Goal: Task Accomplishment & Management: Manage account settings

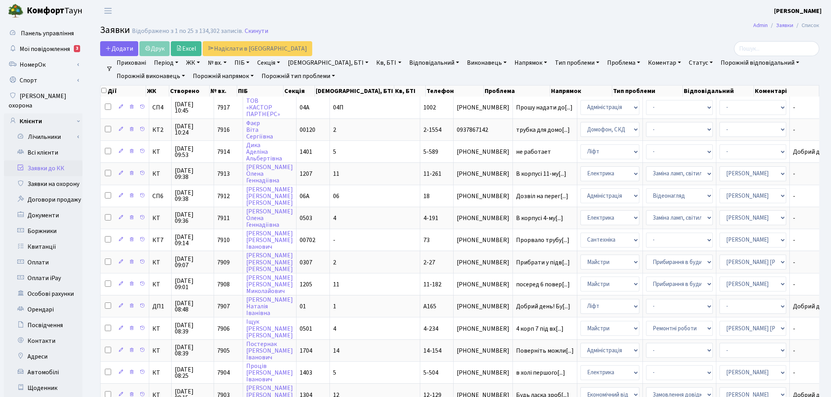
select select "25"
click at [68, 145] on link "Всі клієнти" at bounding box center [43, 153] width 79 height 16
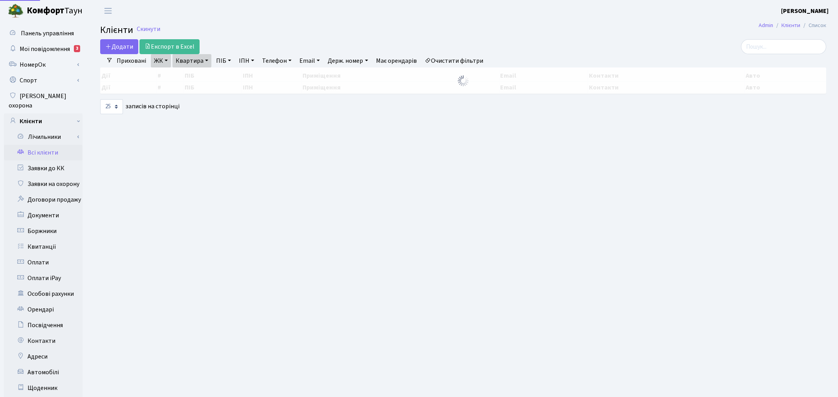
select select "25"
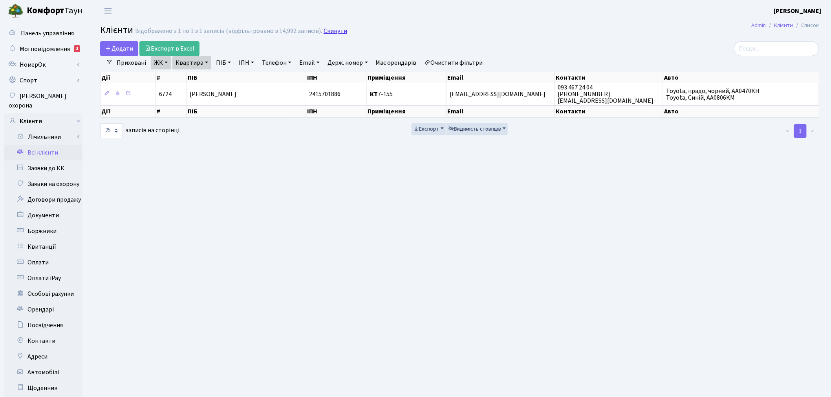
click at [325, 33] on link "Скинути" at bounding box center [336, 30] width 24 height 7
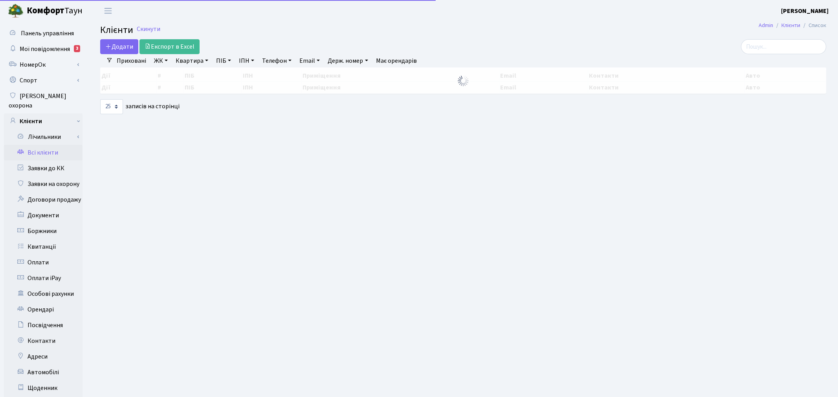
select select "25"
click at [743, 46] on div at bounding box center [703, 46] width 232 height 15
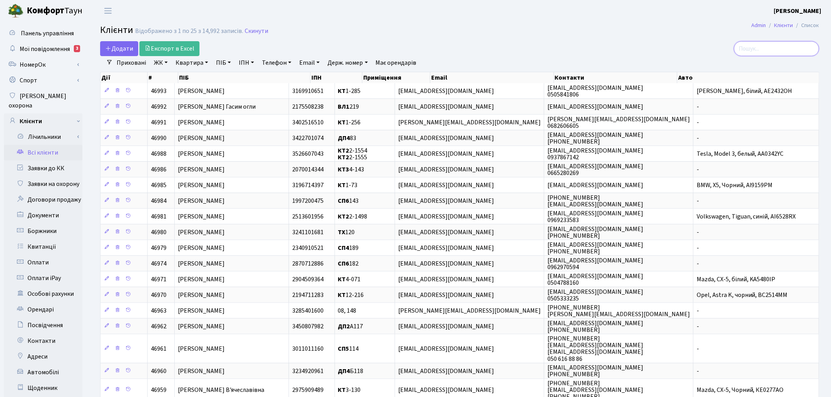
click at [745, 45] on input "search" at bounding box center [776, 48] width 85 height 15
paste input "neberekutin@gmail.com"
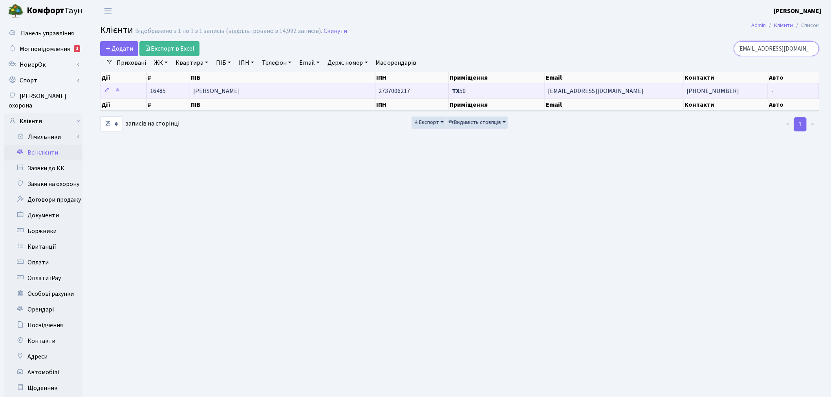
type input "neberekutin@gmail.com"
click at [476, 91] on td "ТХ 50" at bounding box center [497, 90] width 96 height 15
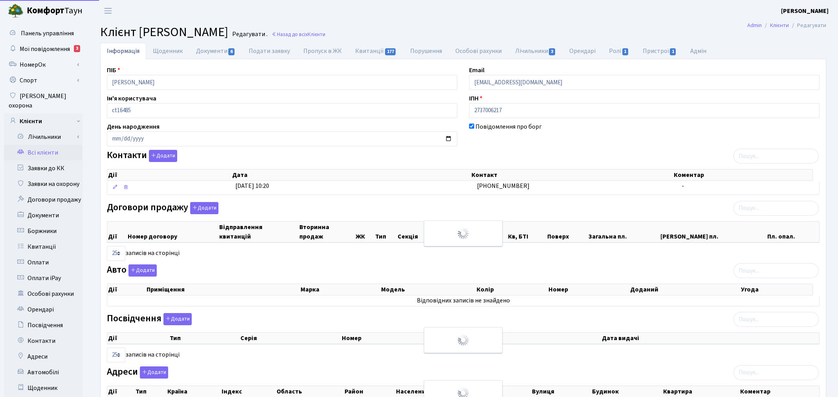
select select "25"
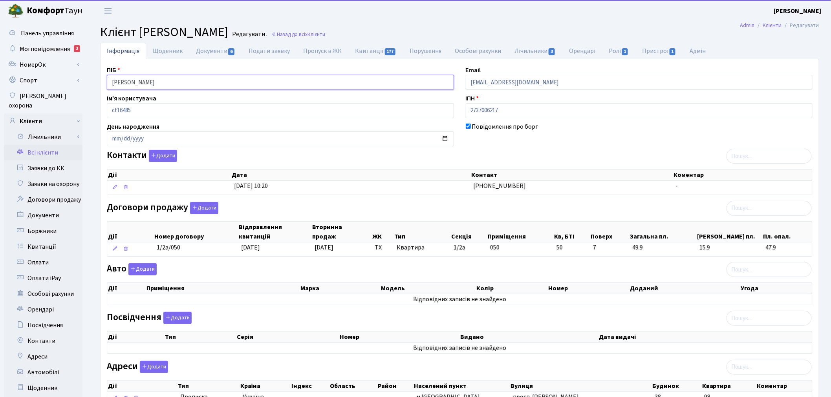
drag, startPoint x: 248, startPoint y: 81, endPoint x: 86, endPoint y: 76, distance: 161.9
click at [86, 76] on div "Панель управління Мої повідомлення 3 НомерОк" at bounding box center [415, 250] width 831 height 457
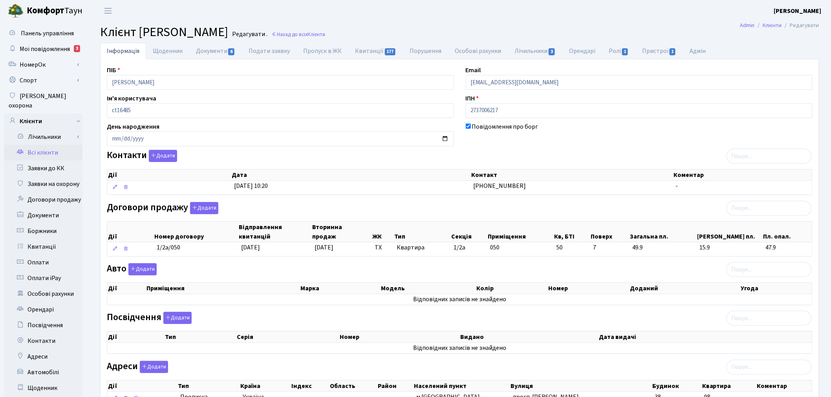
click at [67, 146] on link "Всі клієнти" at bounding box center [43, 153] width 79 height 16
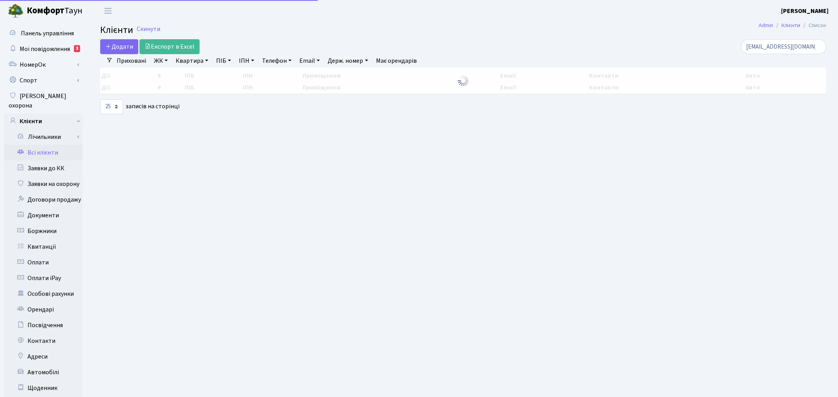
select select "25"
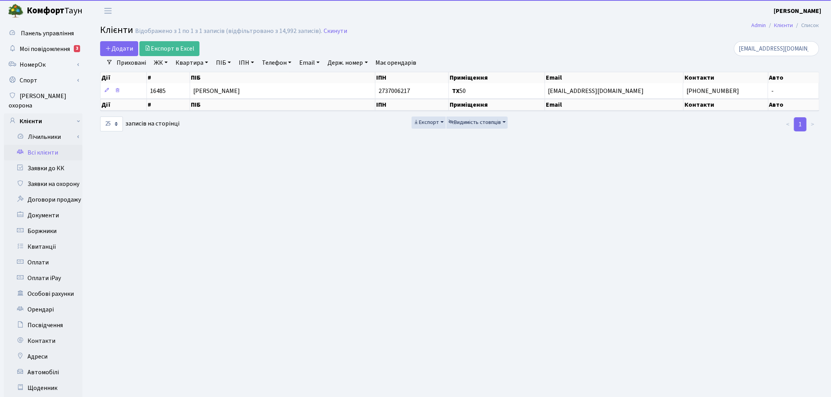
click at [166, 60] on link "ЖК" at bounding box center [161, 62] width 20 height 13
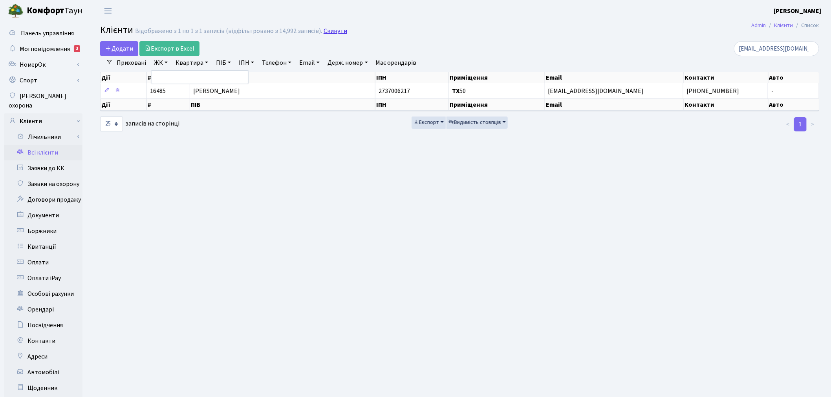
click at [325, 27] on link "Скинути" at bounding box center [336, 30] width 24 height 7
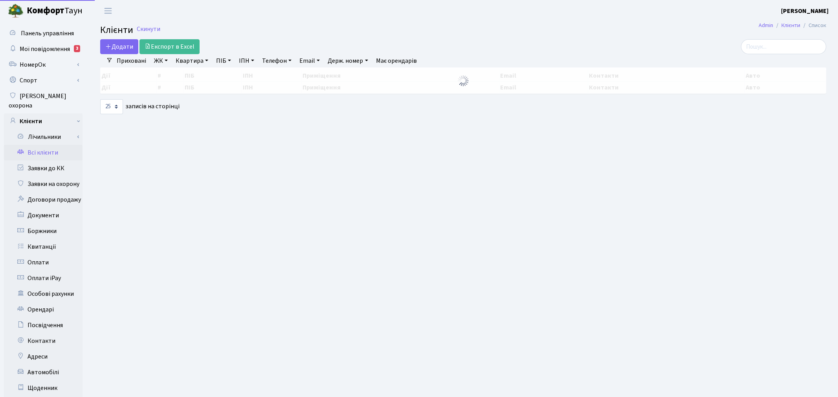
select select "25"
click at [163, 64] on link "ЖК" at bounding box center [161, 60] width 20 height 13
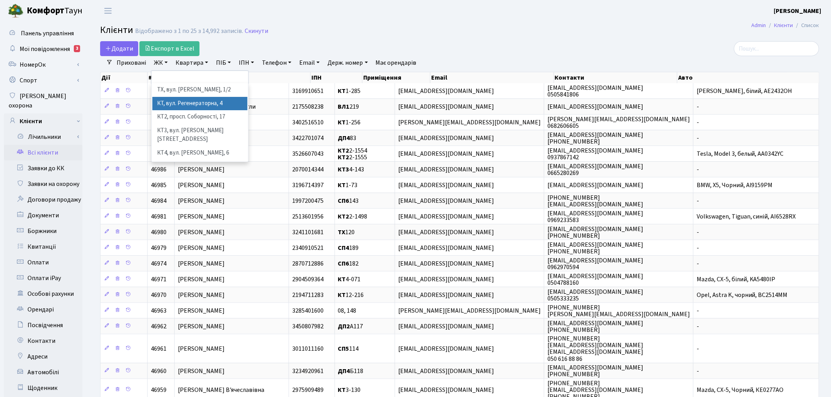
drag, startPoint x: 178, startPoint y: 104, endPoint x: 181, endPoint y: 99, distance: 5.8
click at [178, 103] on li "КТ, вул. Регенераторна, 4" at bounding box center [199, 104] width 95 height 14
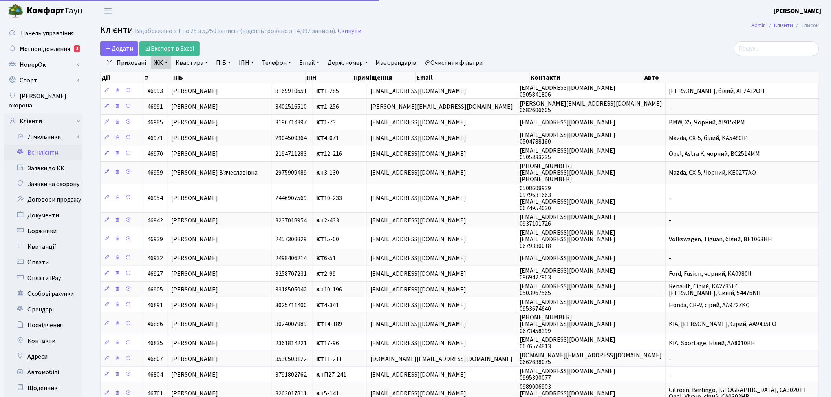
click at [190, 61] on link "Квартира" at bounding box center [191, 62] width 39 height 13
click at [191, 76] on input "text" at bounding box center [196, 78] width 46 height 15
type input "16-210"
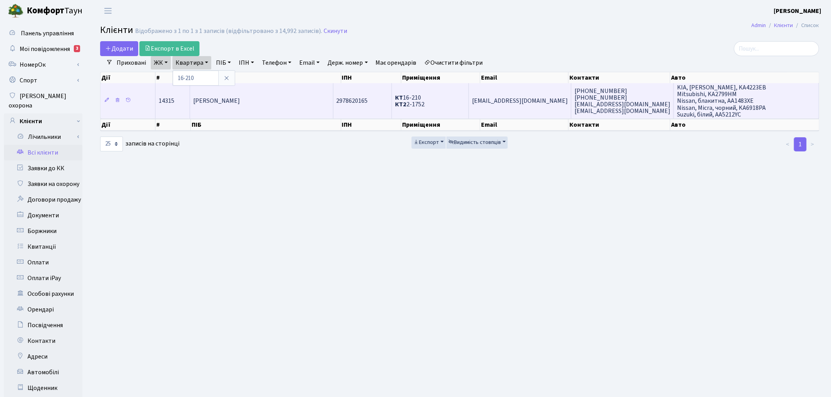
click at [491, 102] on span "[EMAIL_ADDRESS][DOMAIN_NAME]" at bounding box center [520, 101] width 96 height 9
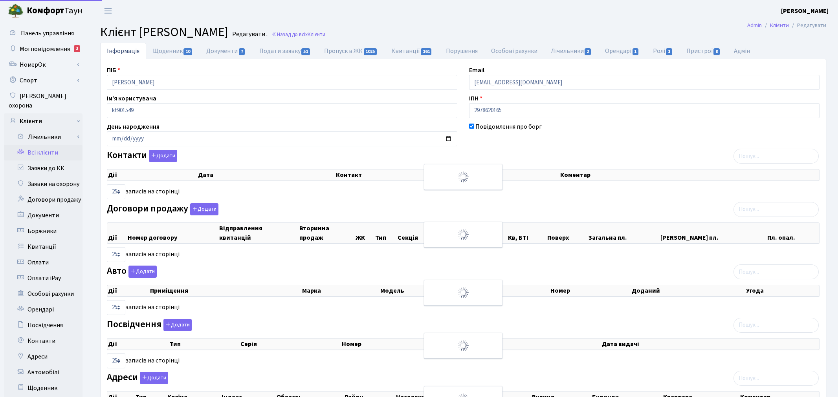
select select "25"
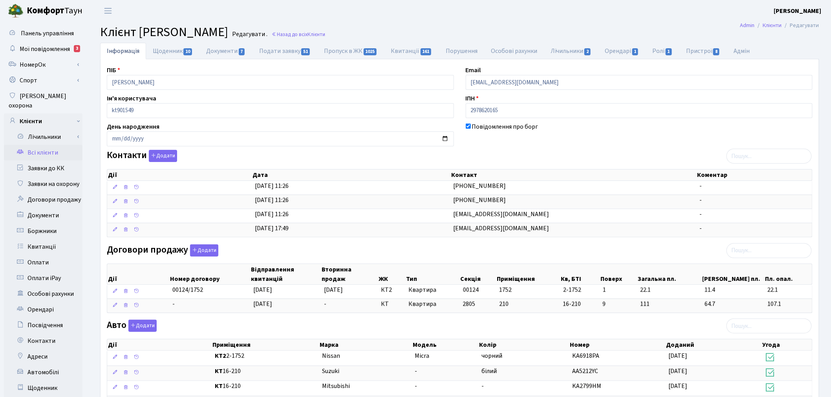
click at [40, 145] on link "Всі клієнти" at bounding box center [43, 153] width 79 height 16
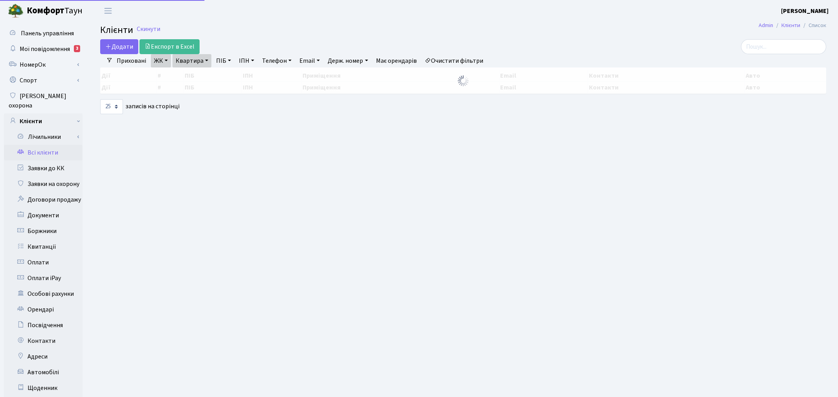
select select "25"
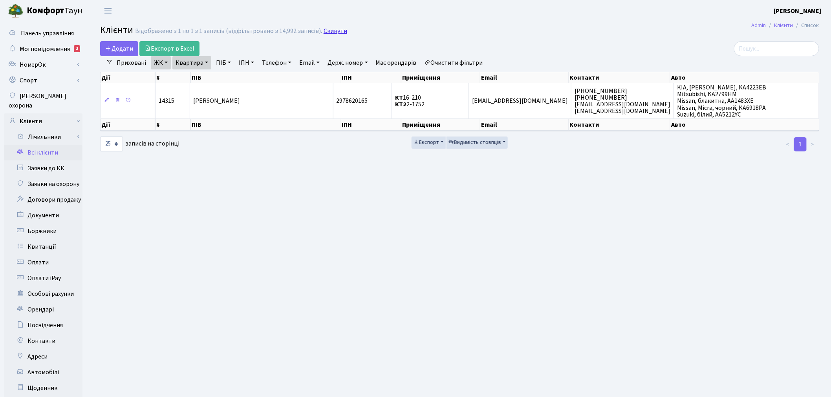
click at [336, 30] on link "Скинути" at bounding box center [336, 30] width 24 height 7
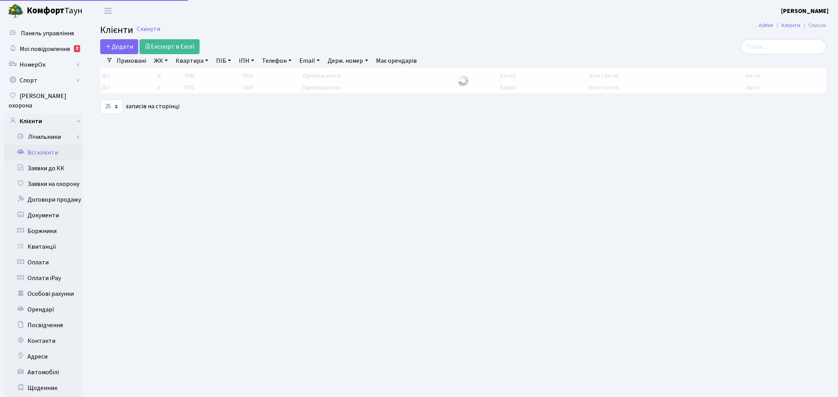
select select
select select "25"
click at [158, 60] on link "ЖК" at bounding box center [161, 60] width 20 height 13
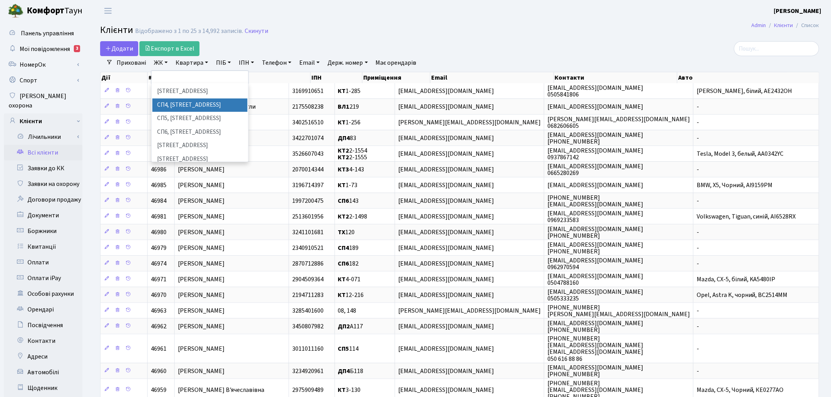
scroll to position [174, 0]
click at [188, 152] on li "[STREET_ADDRESS]" at bounding box center [199, 159] width 95 height 14
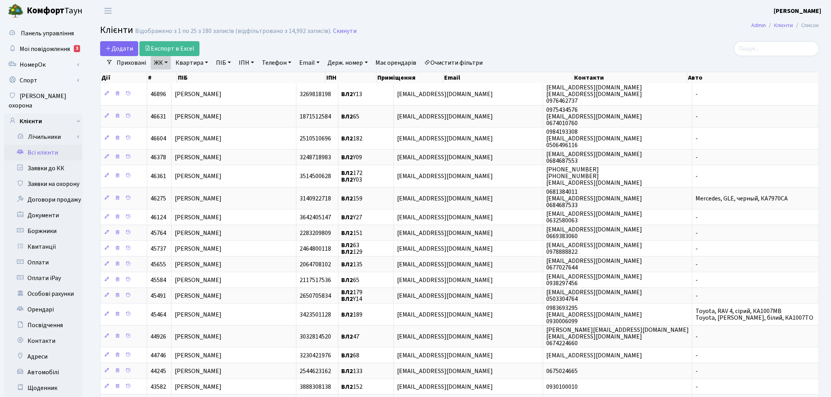
click at [189, 63] on link "Квартира" at bounding box center [191, 62] width 39 height 13
click at [191, 71] on input "text" at bounding box center [196, 78] width 46 height 15
type input "22"
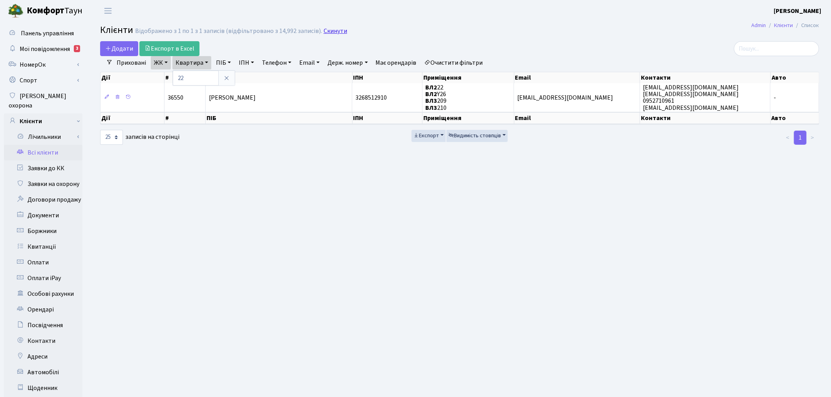
click at [324, 32] on link "Скинути" at bounding box center [336, 30] width 24 height 7
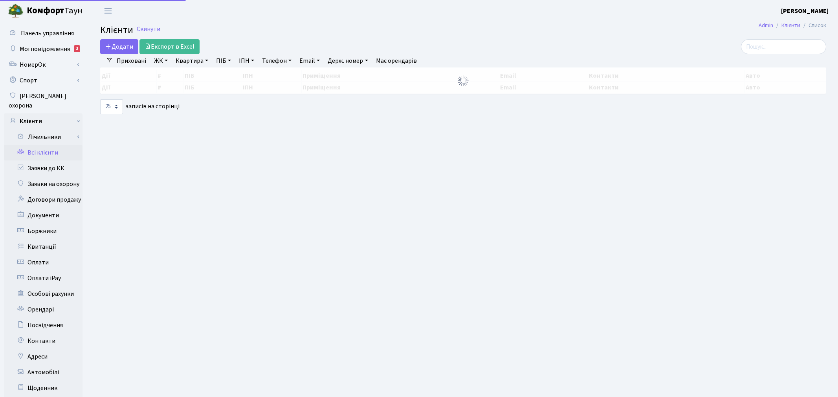
select select "25"
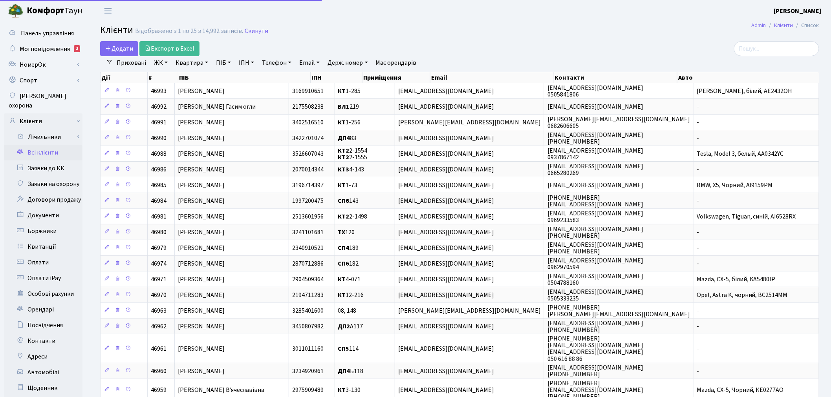
click at [163, 62] on link "ЖК" at bounding box center [161, 62] width 20 height 13
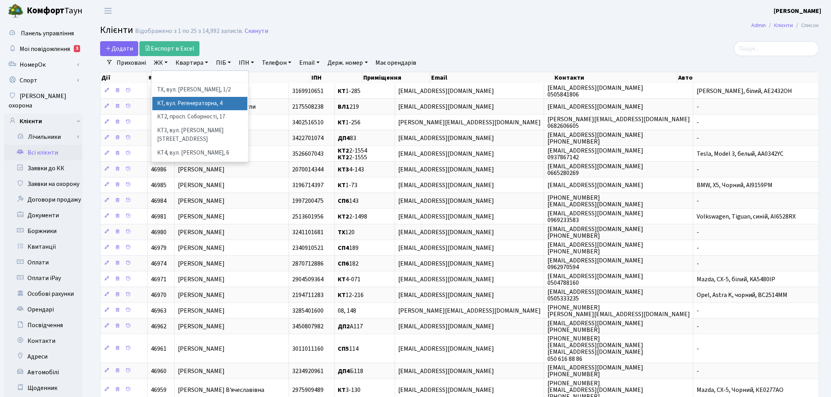
click at [178, 102] on li "КТ, вул. Регенераторна, 4" at bounding box center [199, 104] width 95 height 14
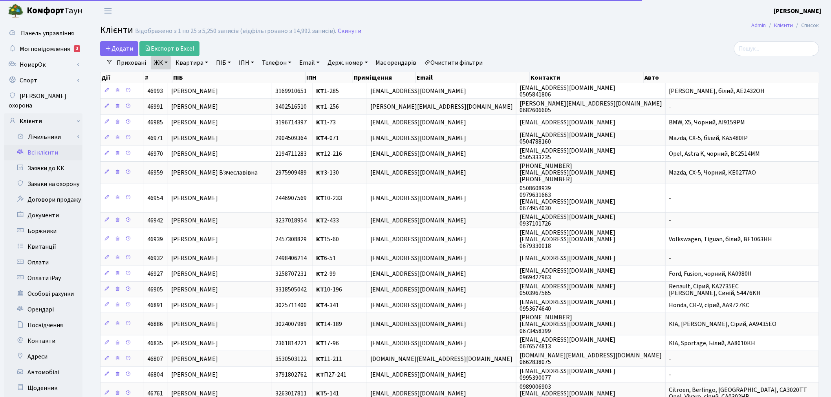
click at [192, 65] on link "Квартира" at bounding box center [191, 62] width 39 height 13
click at [190, 79] on input "text" at bounding box center [196, 78] width 46 height 15
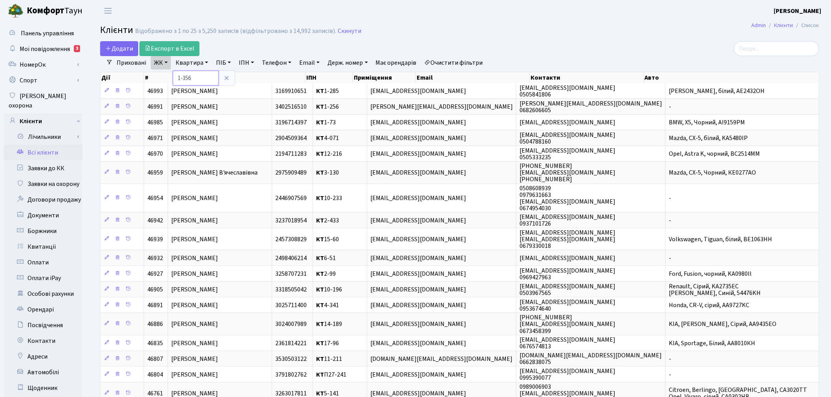
type input "1-356"
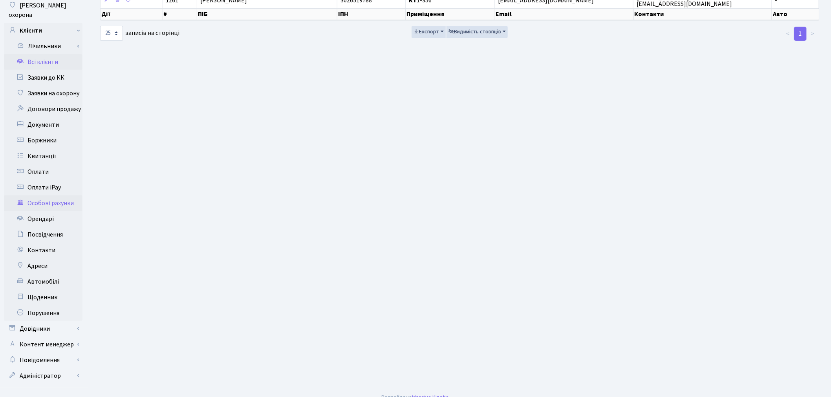
scroll to position [91, 0]
click at [69, 354] on link "Повідомлення" at bounding box center [43, 360] width 79 height 16
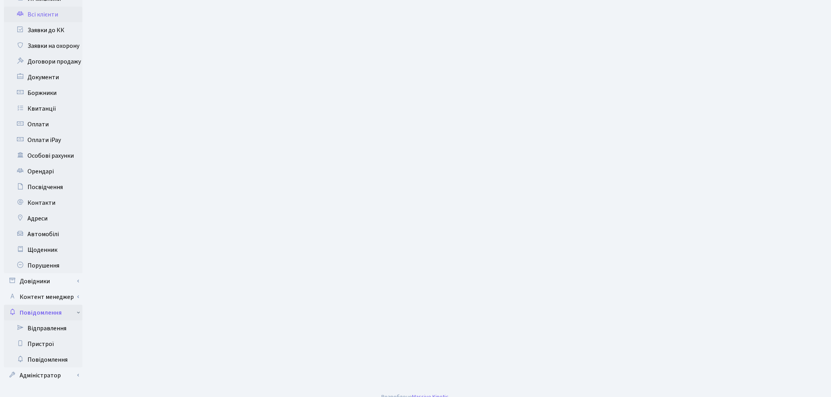
click at [80, 305] on link "Повідомлення" at bounding box center [43, 313] width 79 height 16
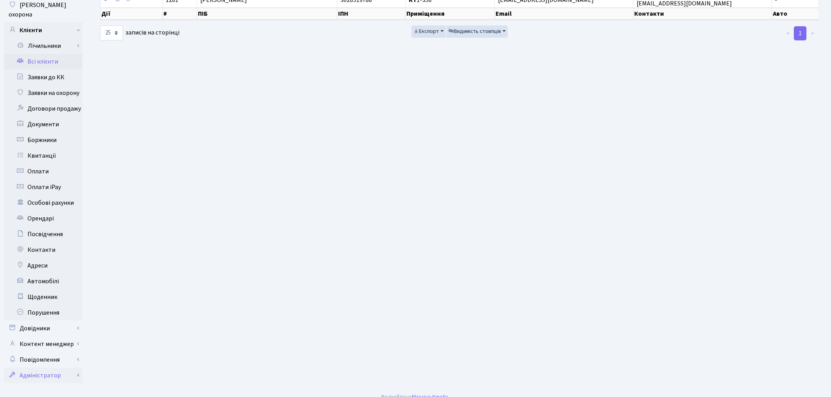
click at [76, 368] on link "Адміністратор" at bounding box center [43, 376] width 79 height 16
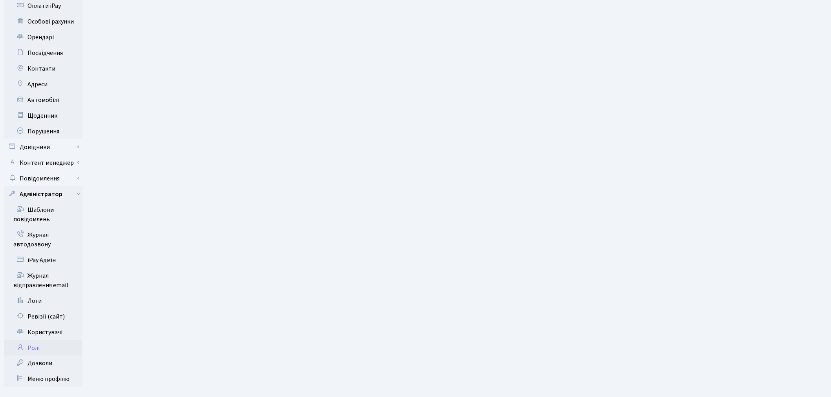
scroll to position [276, 0]
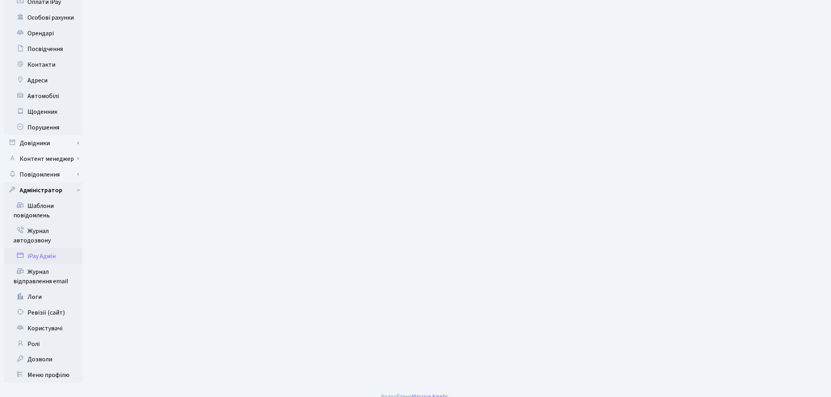
click at [53, 249] on link "iPay Адмін" at bounding box center [43, 257] width 79 height 16
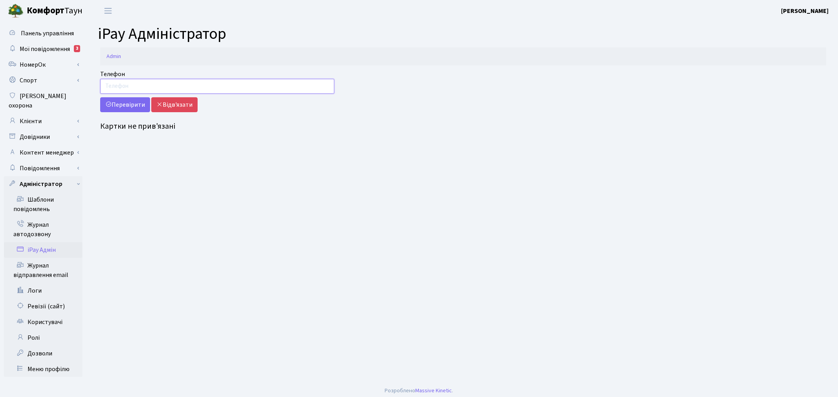
click at [191, 91] on input "Телефон" at bounding box center [217, 86] width 234 height 15
paste input "097 818 99 88"
type input "097 818 99 88"
click at [130, 105] on button "Перевірити" at bounding box center [125, 104] width 50 height 15
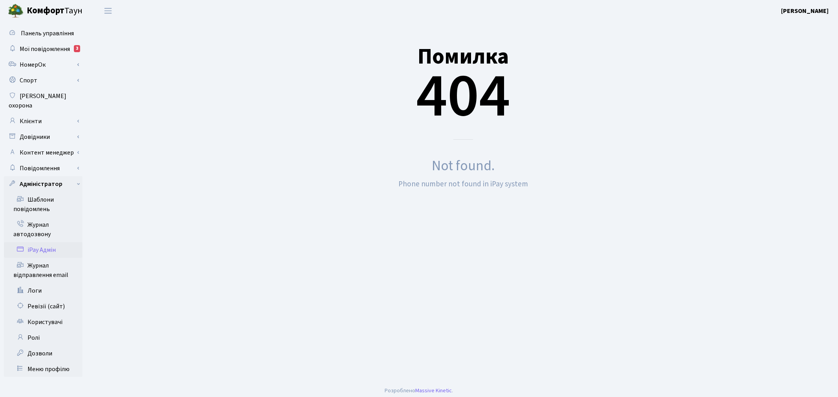
drag, startPoint x: 540, startPoint y: 185, endPoint x: 416, endPoint y: 61, distance: 175.7
click at [416, 61] on div "Помилка 404 Not found. Phone number not found in iPay system" at bounding box center [462, 108] width 737 height 166
click at [549, 166] on div "Not found." at bounding box center [463, 165] width 726 height 21
drag, startPoint x: 528, startPoint y: 184, endPoint x: 433, endPoint y: 164, distance: 97.1
click at [433, 164] on div "Помилка 404 Not found. Phone number not found in iPay system" at bounding box center [462, 108] width 737 height 166
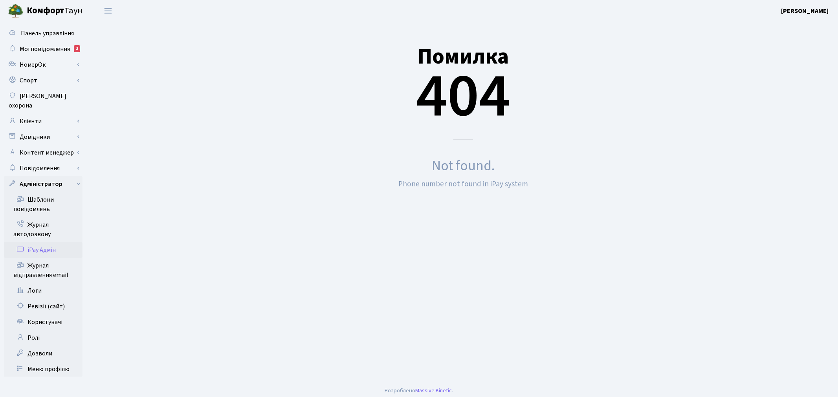
copy div "Not found. Phone number not found in iPay system"
click at [46, 115] on link "Клієнти" at bounding box center [43, 121] width 79 height 16
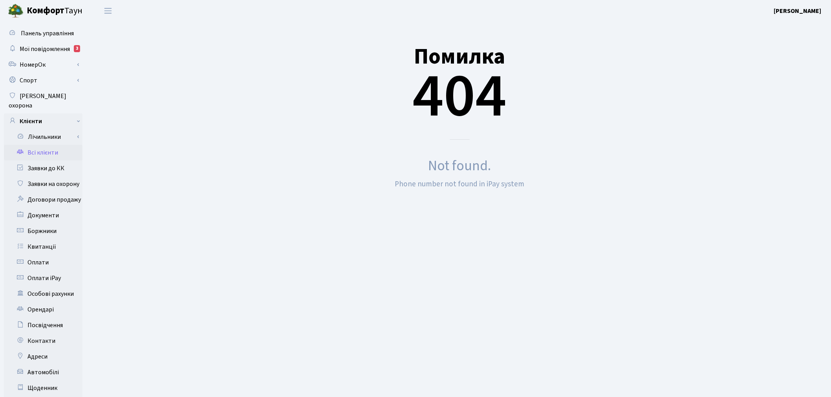
click at [75, 145] on link "Всі клієнти" at bounding box center [43, 153] width 79 height 16
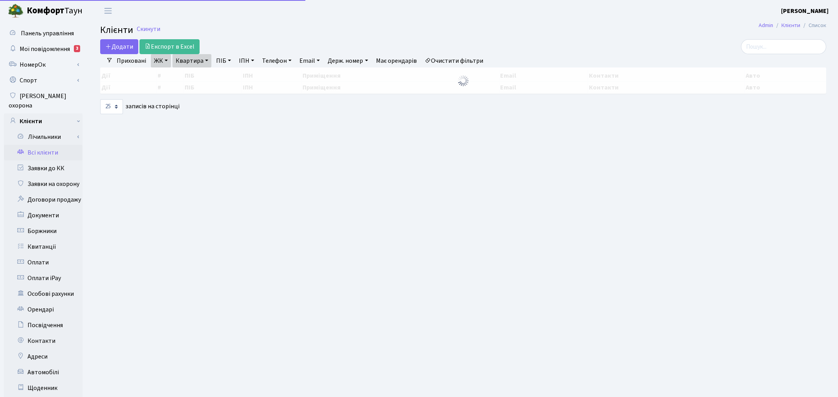
select select "25"
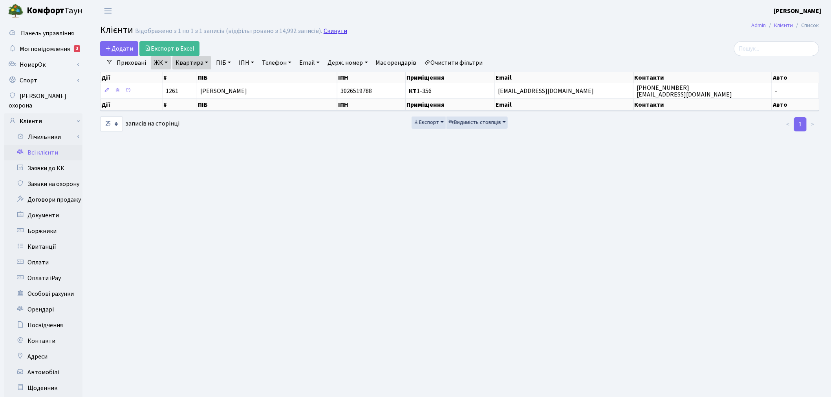
click at [326, 29] on link "Скинути" at bounding box center [336, 30] width 24 height 7
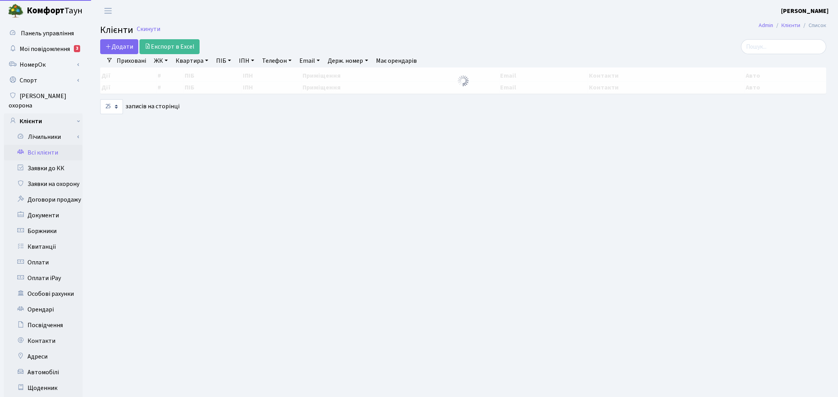
select select "25"
click at [784, 47] on input "search" at bounding box center [776, 46] width 85 height 15
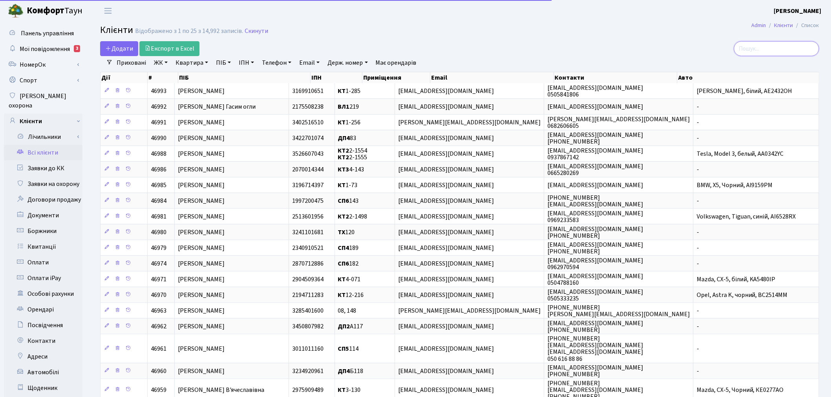
paste input "097 818 99 88"
type input "097 818 99 88"
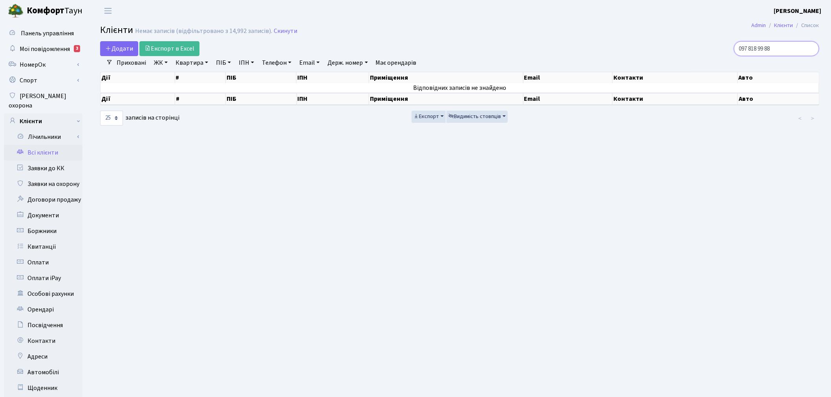
drag, startPoint x: 791, startPoint y: 45, endPoint x: 733, endPoint y: 45, distance: 58.1
click at [733, 45] on div "097 818 99 88" at bounding box center [703, 48] width 232 height 15
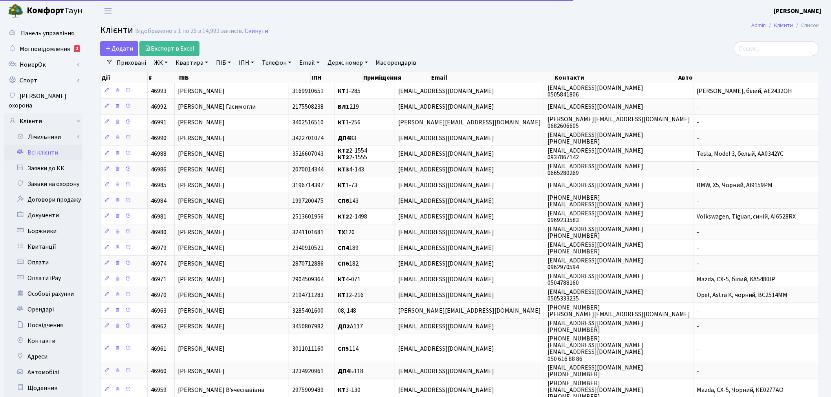
click at [272, 59] on link "Телефон" at bounding box center [277, 62] width 36 height 13
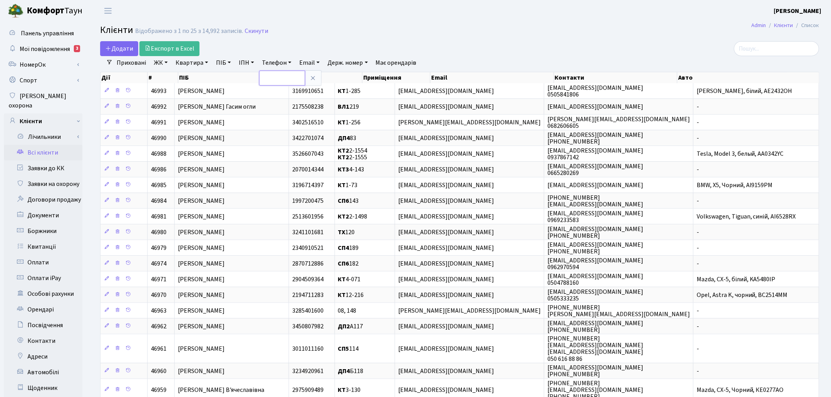
paste input "097 818 99 88"
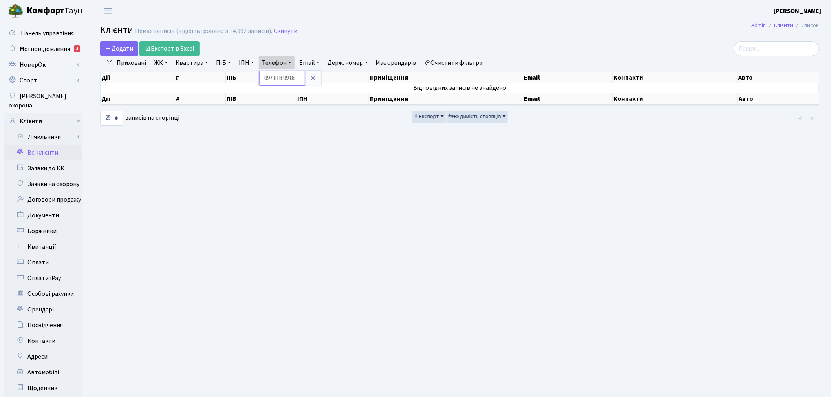
click at [276, 79] on input "097 818 99 88" at bounding box center [282, 78] width 46 height 15
click at [283, 79] on input "097818 99 88" at bounding box center [282, 78] width 46 height 15
click at [286, 79] on input "097818 99 88" at bounding box center [282, 78] width 46 height 15
click at [292, 79] on input "09781899 88" at bounding box center [282, 78] width 46 height 15
type input "0978189988"
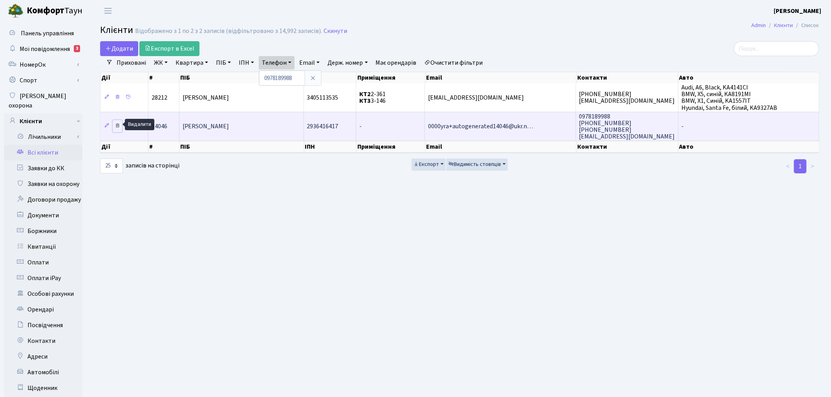
click at [117, 123] on icon at bounding box center [117, 125] width 5 height 5
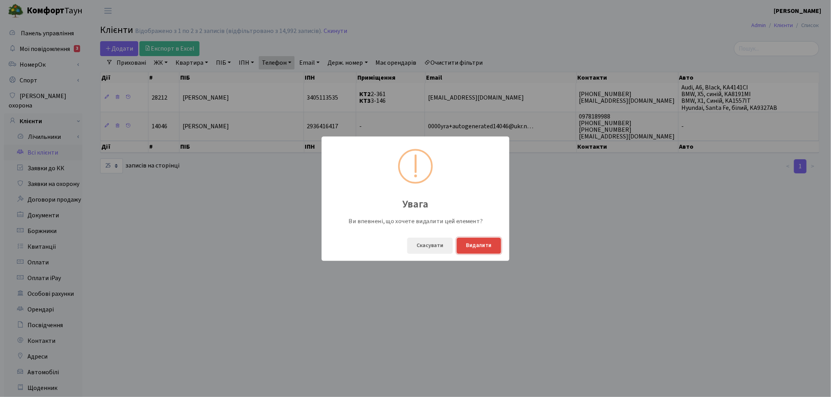
click at [481, 246] on button "Видалити" at bounding box center [479, 246] width 44 height 16
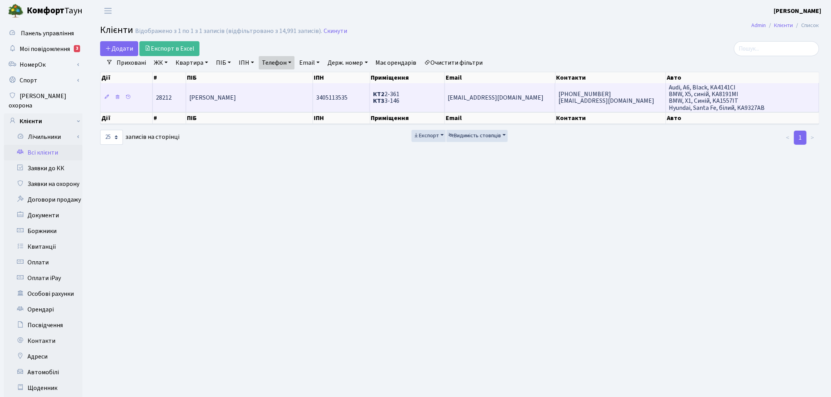
click at [536, 93] on td "hodun.vldmr@gmail.com" at bounding box center [500, 97] width 111 height 28
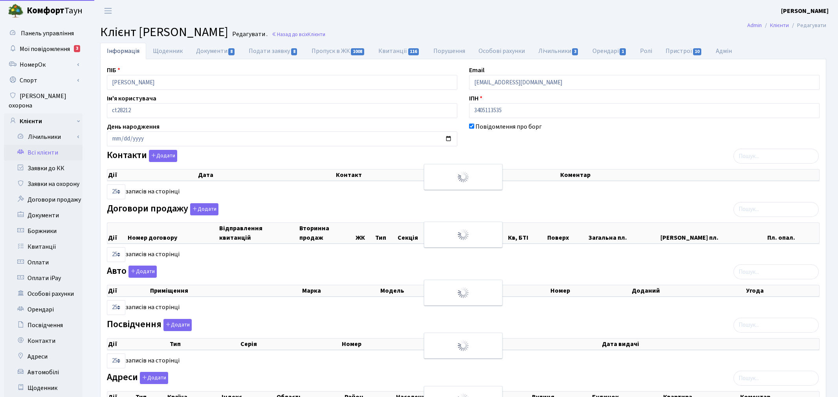
select select "25"
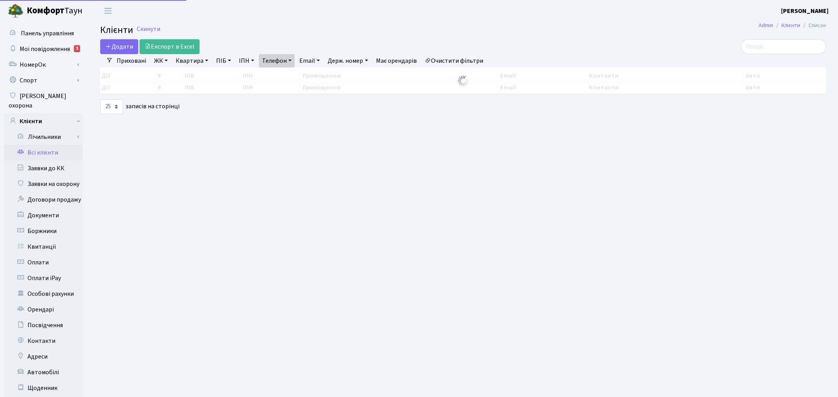
select select "25"
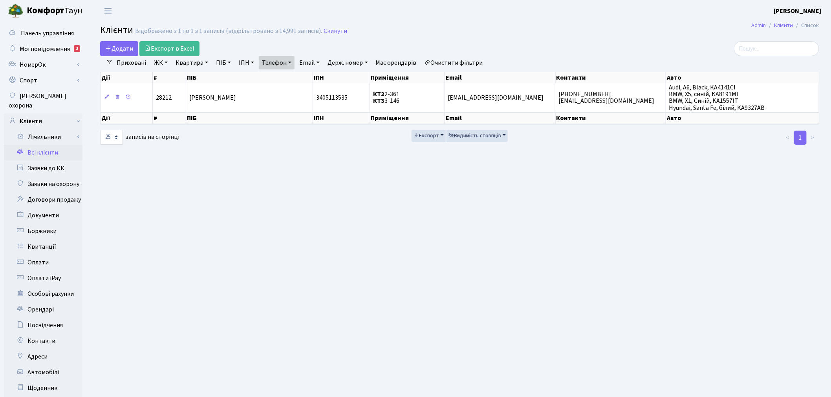
click at [192, 63] on link "Квартира" at bounding box center [191, 62] width 39 height 13
click at [166, 64] on link "ЖК" at bounding box center [161, 62] width 20 height 13
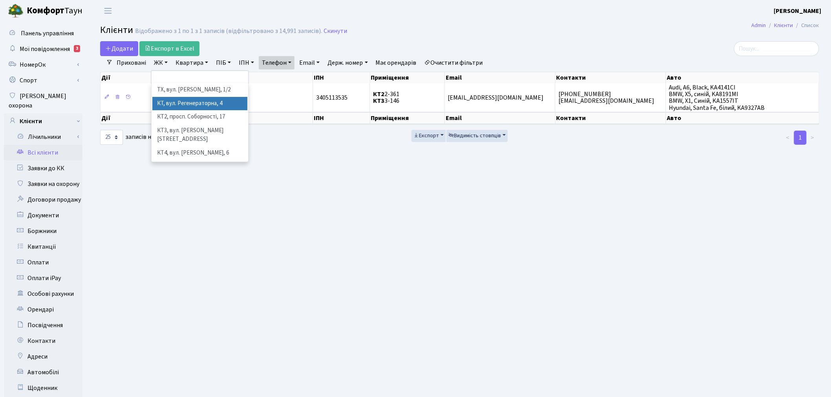
click at [174, 101] on li "КТ, вул. Регенераторна, 4" at bounding box center [199, 104] width 95 height 14
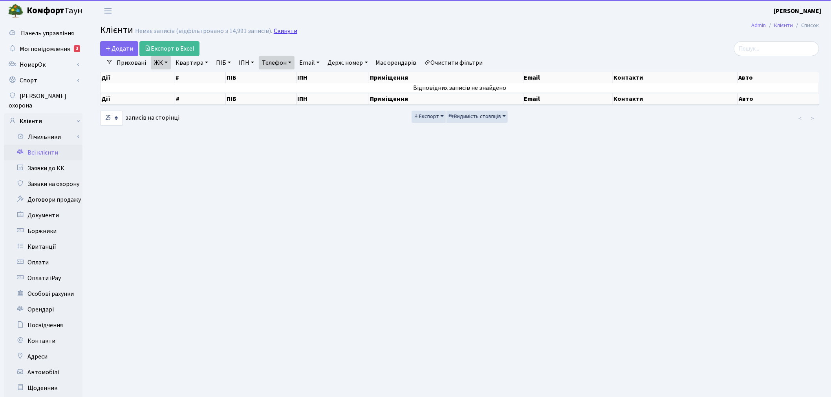
click at [285, 29] on link "Скинути" at bounding box center [286, 30] width 24 height 7
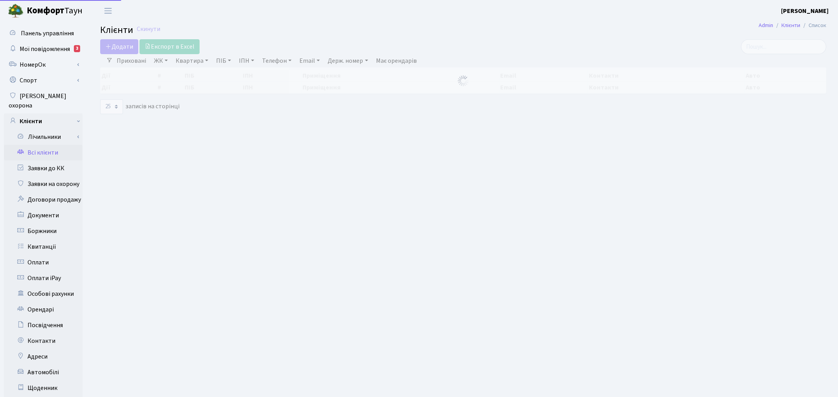
select select "25"
click at [194, 62] on link "Квартира" at bounding box center [191, 60] width 39 height 13
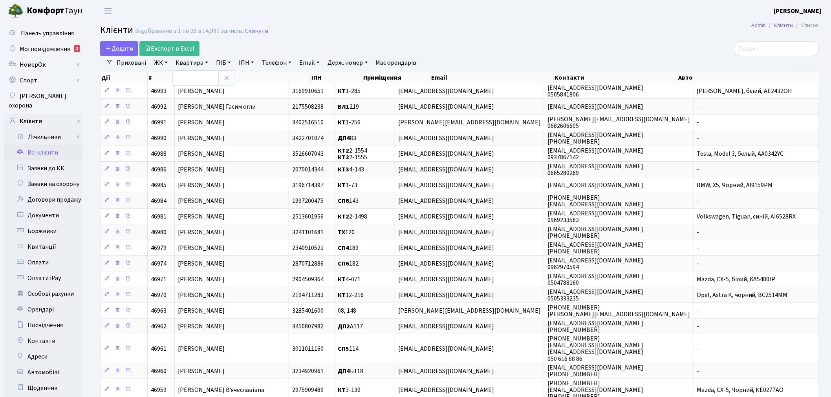
click at [160, 66] on link "ЖК" at bounding box center [161, 62] width 20 height 13
drag, startPoint x: 171, startPoint y: 100, endPoint x: 174, endPoint y: 79, distance: 21.0
click at [172, 100] on li "КТ, вул. Регенераторна, 4" at bounding box center [199, 104] width 95 height 14
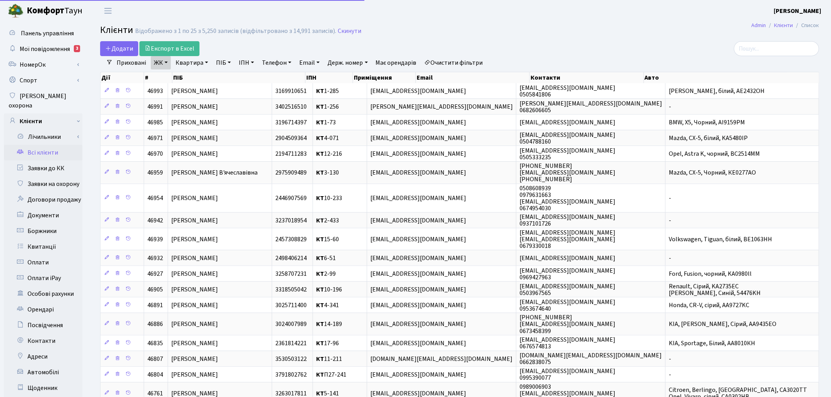
click at [182, 63] on link "Квартира" at bounding box center [191, 62] width 39 height 13
click at [187, 79] on input "text" at bounding box center [196, 78] width 46 height 15
type input "11-160"
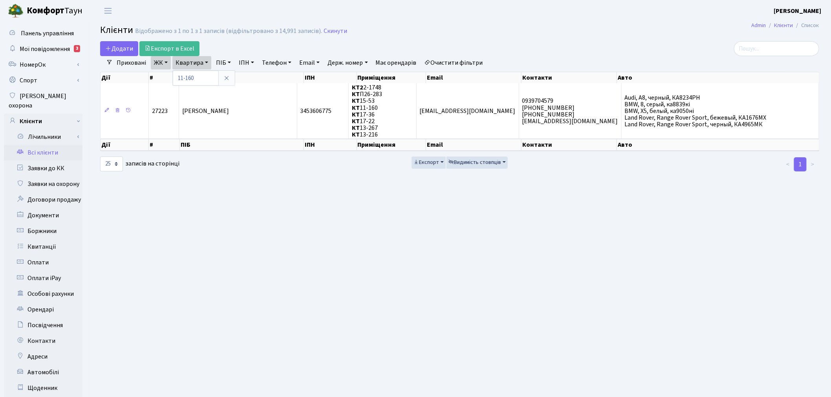
drag, startPoint x: 340, startPoint y: 29, endPoint x: 305, endPoint y: 44, distance: 38.2
click at [340, 29] on link "Скинути" at bounding box center [336, 30] width 24 height 7
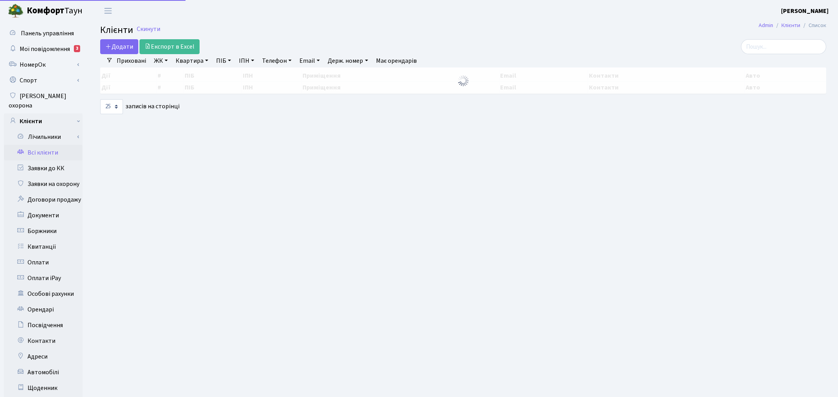
select select "25"
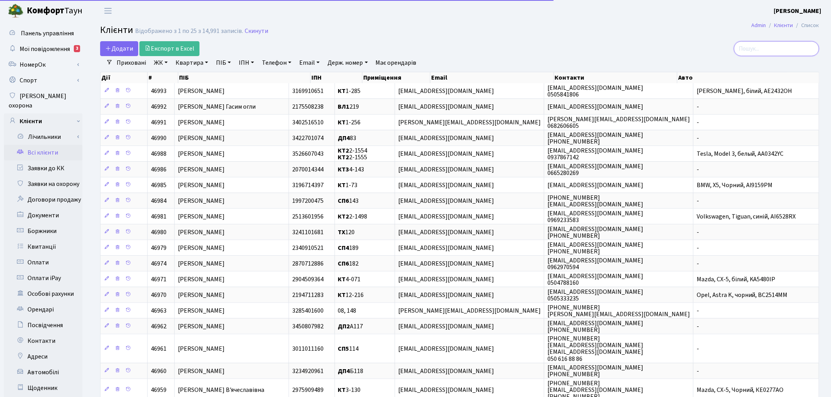
click at [774, 47] on input "search" at bounding box center [776, 48] width 85 height 15
paste input "[PERSON_NAME] <[EMAIL_ADDRESS][DOMAIN_NAME]>"
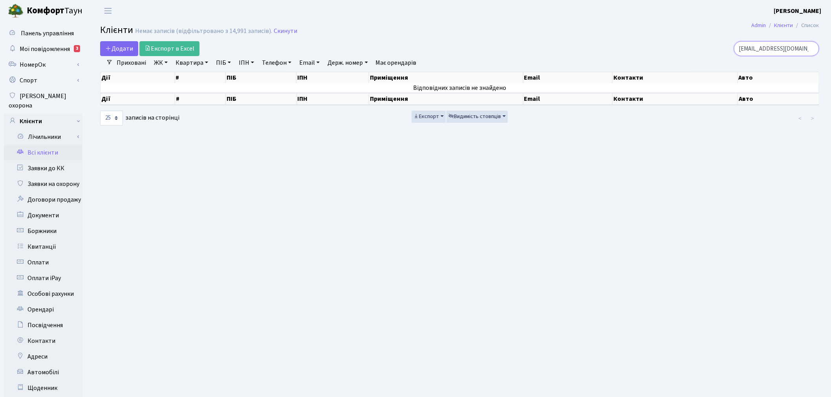
type input "[EMAIL_ADDRESS][DOMAIN_NAME]"
drag, startPoint x: 284, startPoint y: 29, endPoint x: 279, endPoint y: 32, distance: 5.8
click at [284, 29] on link "Скинути" at bounding box center [286, 30] width 24 height 7
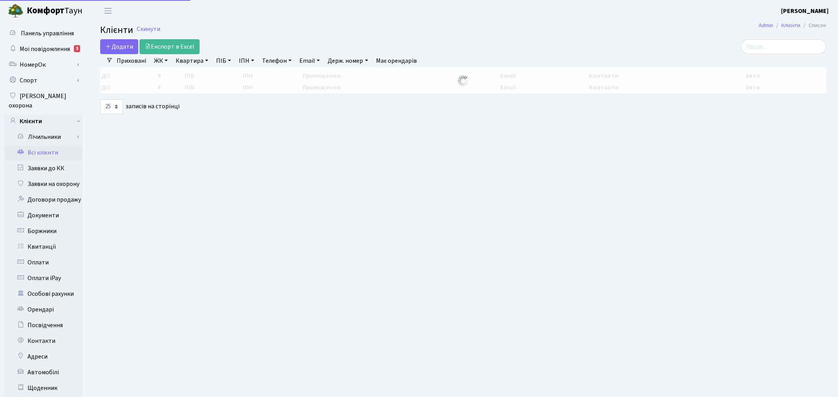
select select
select select "25"
click at [164, 60] on link "ЖК" at bounding box center [161, 60] width 20 height 13
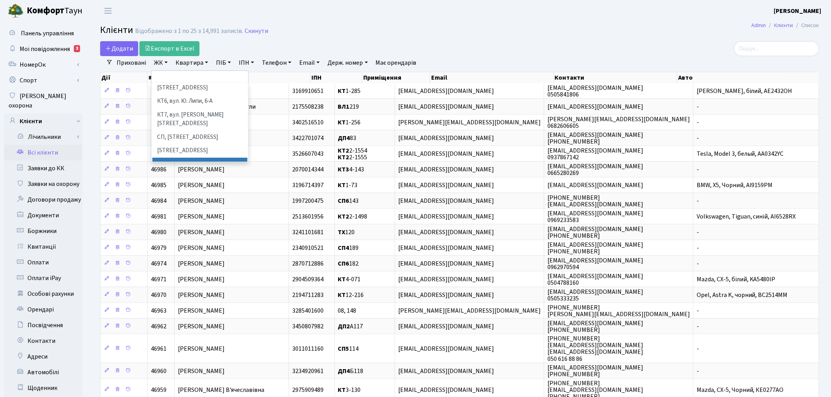
scroll to position [87, 0]
click at [193, 144] on li "[STREET_ADDRESS]" at bounding box center [199, 151] width 95 height 14
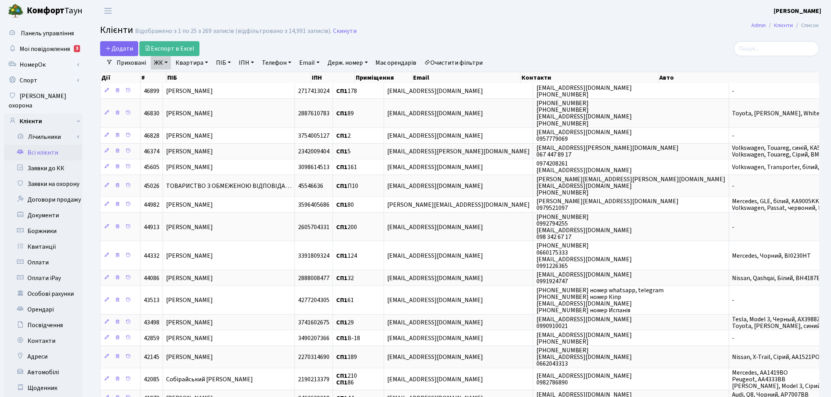
click at [202, 65] on link "Квартира" at bounding box center [191, 62] width 39 height 13
type input "195"
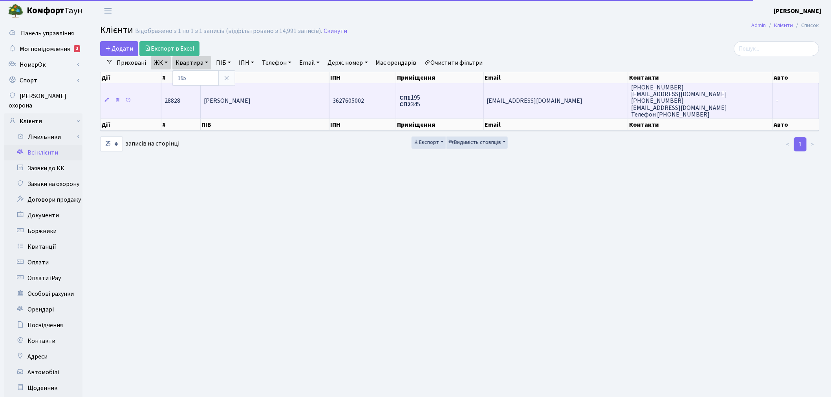
click at [503, 99] on span "yanochaivanova@gmail.com" at bounding box center [535, 101] width 96 height 9
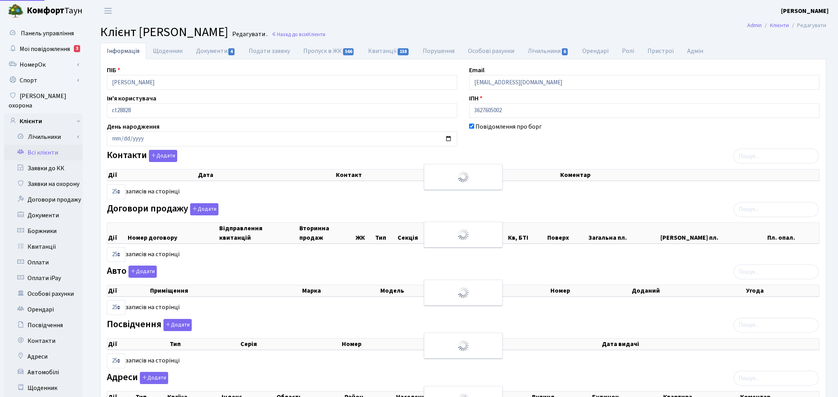
select select "25"
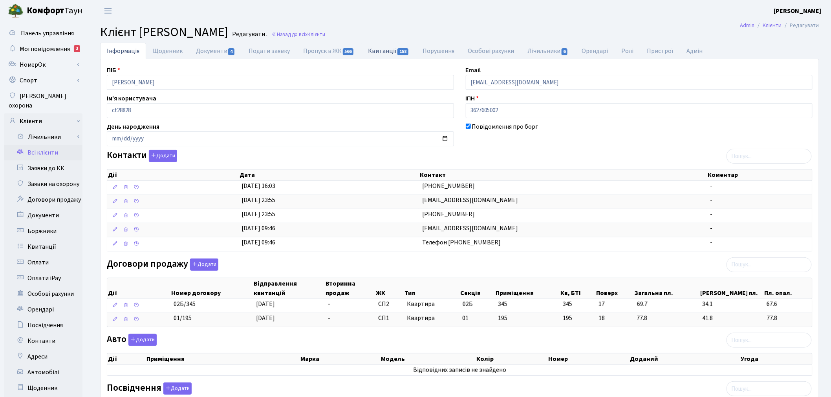
click at [378, 50] on link "Квитанції 158" at bounding box center [388, 51] width 55 height 16
select select "25"
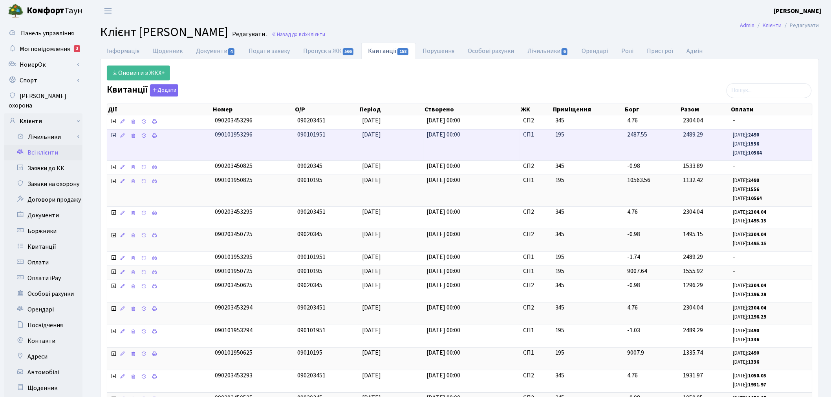
click at [112, 137] on icon at bounding box center [113, 135] width 6 height 6
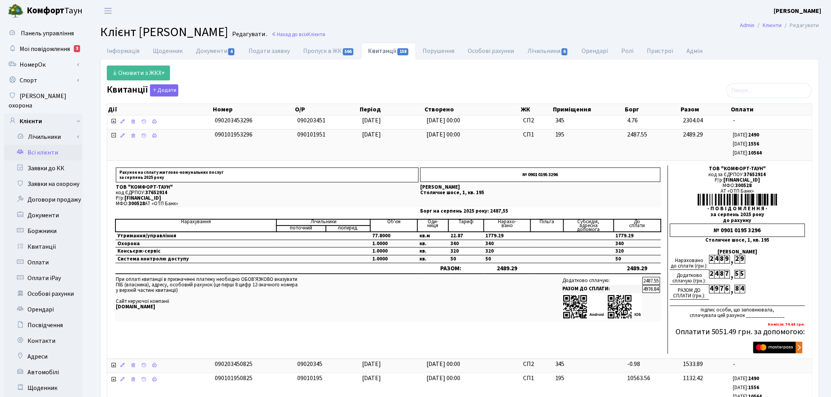
click at [38, 146] on link "Всі клієнти" at bounding box center [43, 153] width 79 height 16
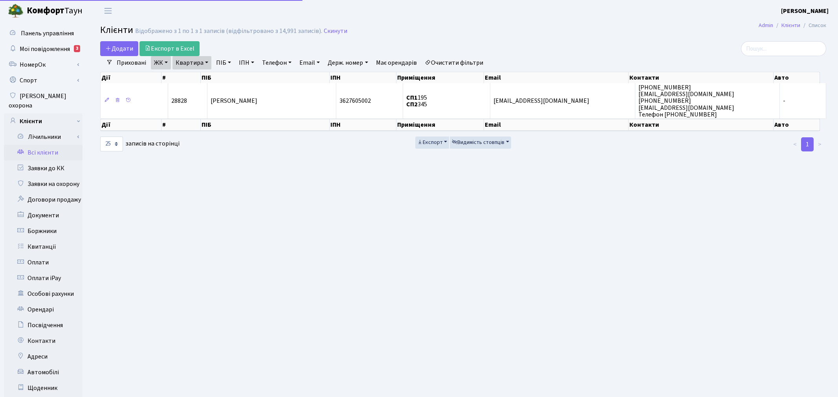
select select "25"
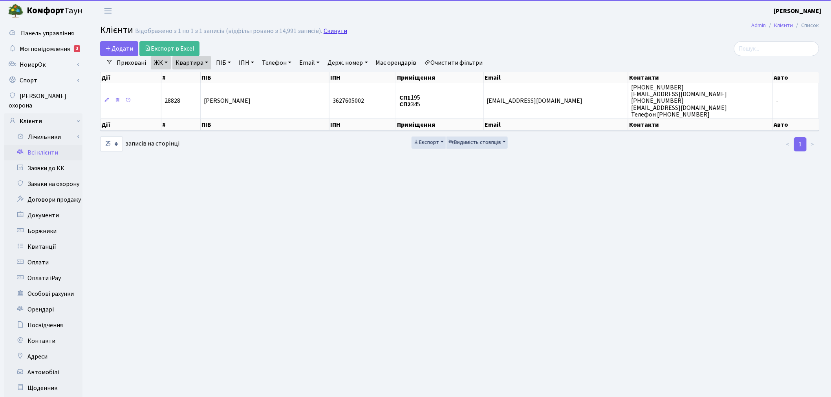
click at [332, 30] on link "Скинути" at bounding box center [336, 30] width 24 height 7
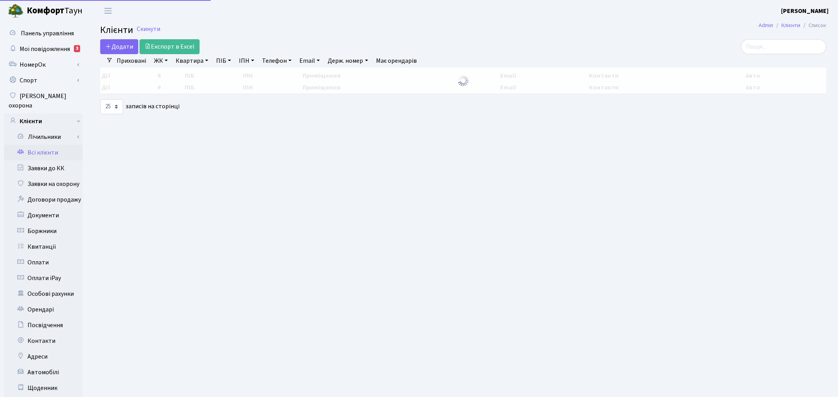
select select "25"
click at [780, 49] on input "search" at bounding box center [776, 46] width 85 height 15
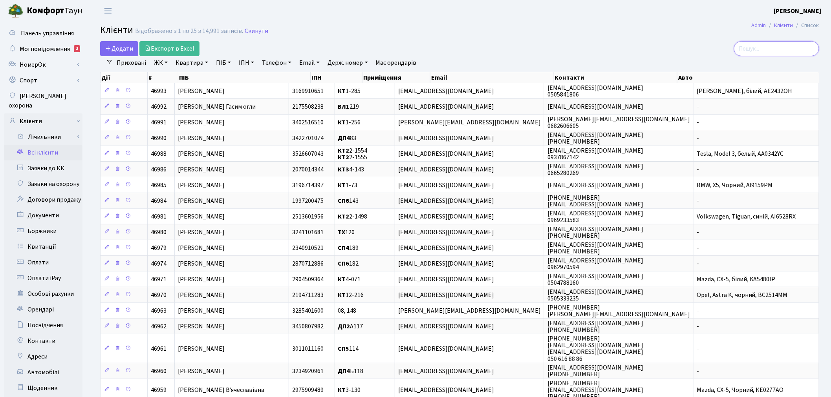
paste input "[EMAIL_ADDRESS][DOMAIN_NAME]"
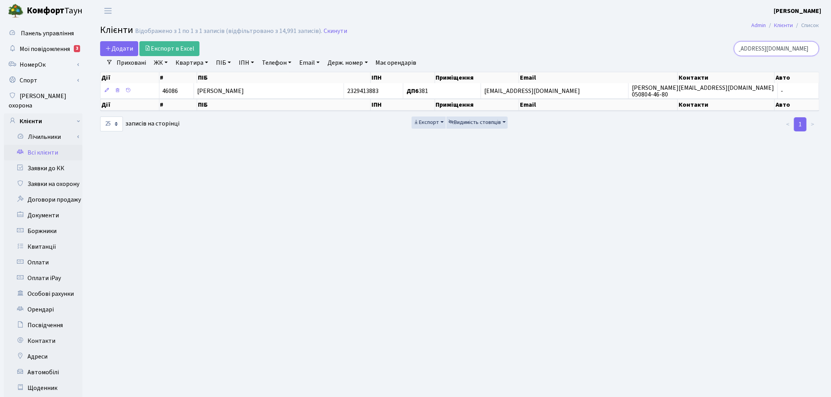
type input "[EMAIL_ADDRESS][DOMAIN_NAME]"
